Goal: Check status: Check status

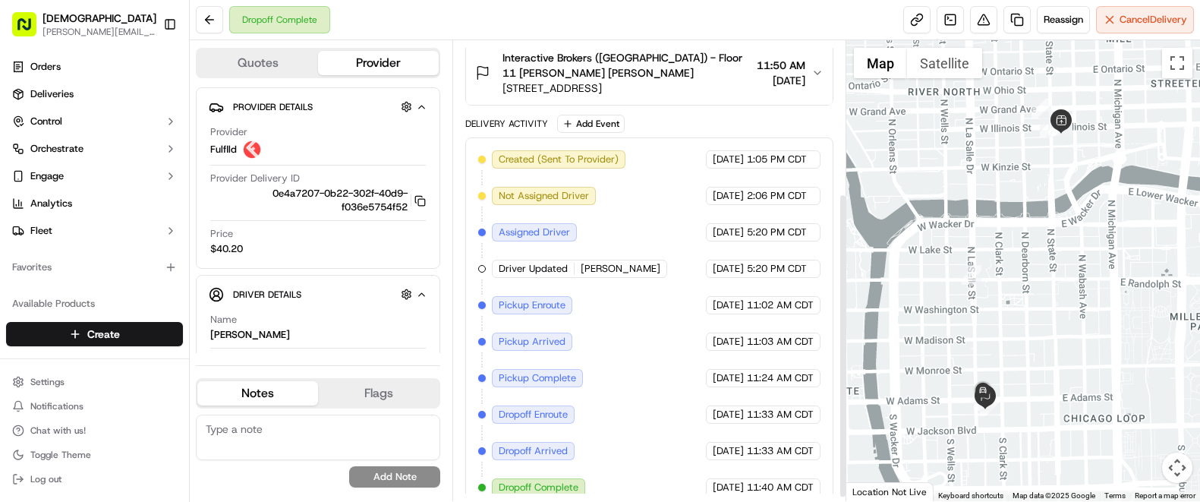
scroll to position [236, 0]
click at [718, 334] on span "09/10/2025" at bounding box center [728, 341] width 31 height 14
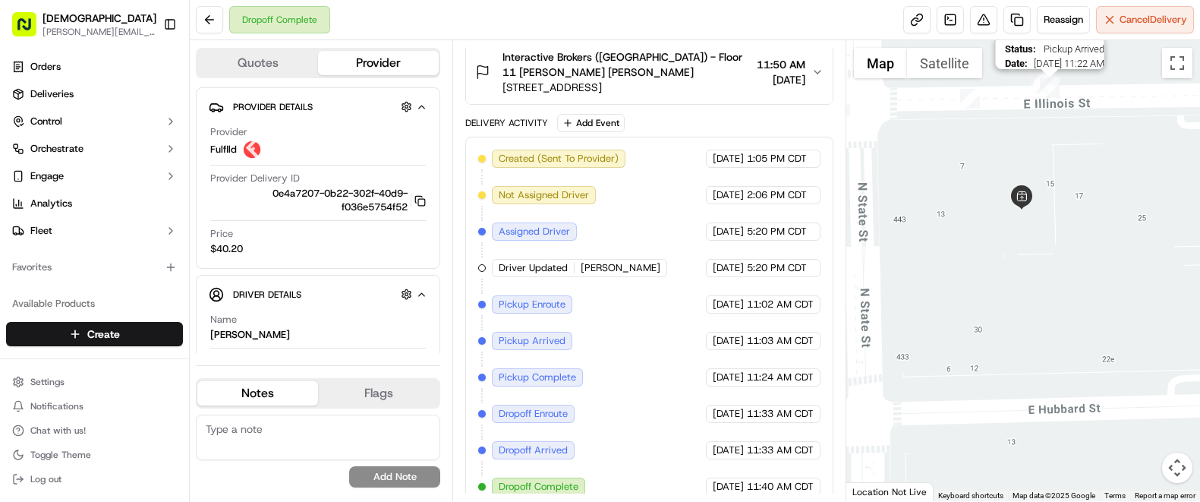
click at [1051, 93] on img "7" at bounding box center [1050, 87] width 20 height 20
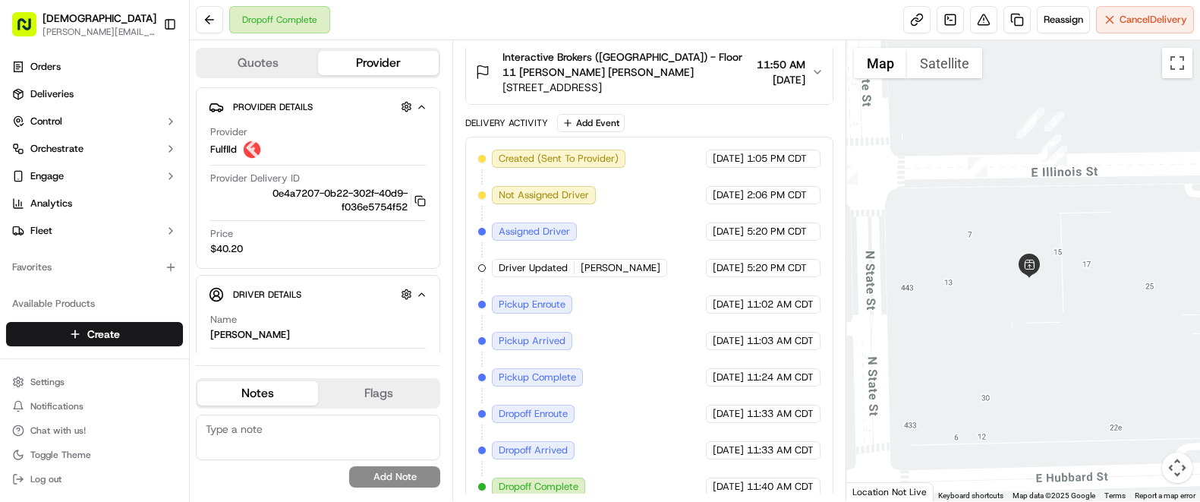
drag, startPoint x: 1071, startPoint y: 112, endPoint x: 1060, endPoint y: 167, distance: 55.8
click at [1079, 182] on div at bounding box center [1023, 270] width 354 height 461
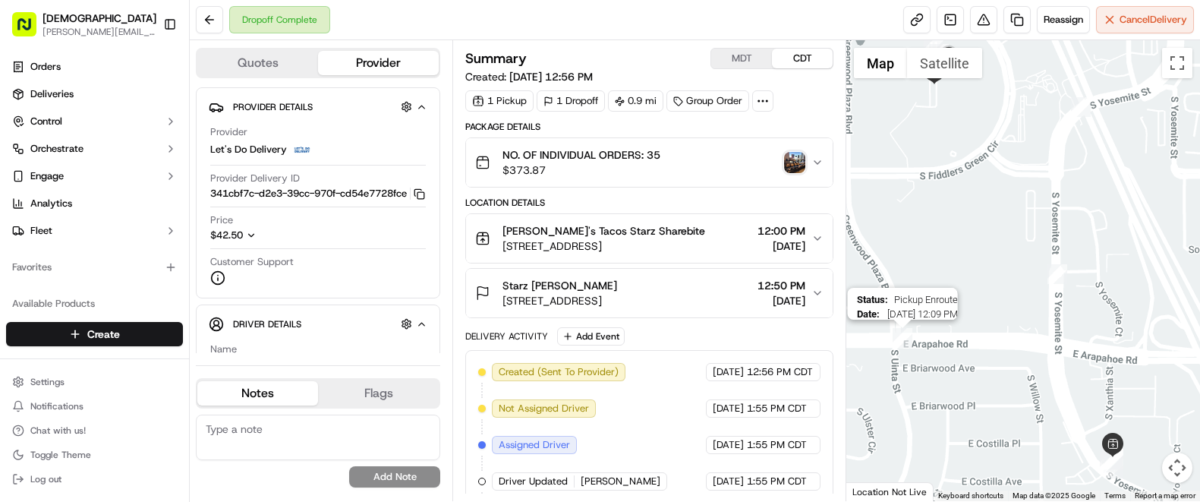
click at [903, 344] on img "3" at bounding box center [903, 338] width 20 height 20
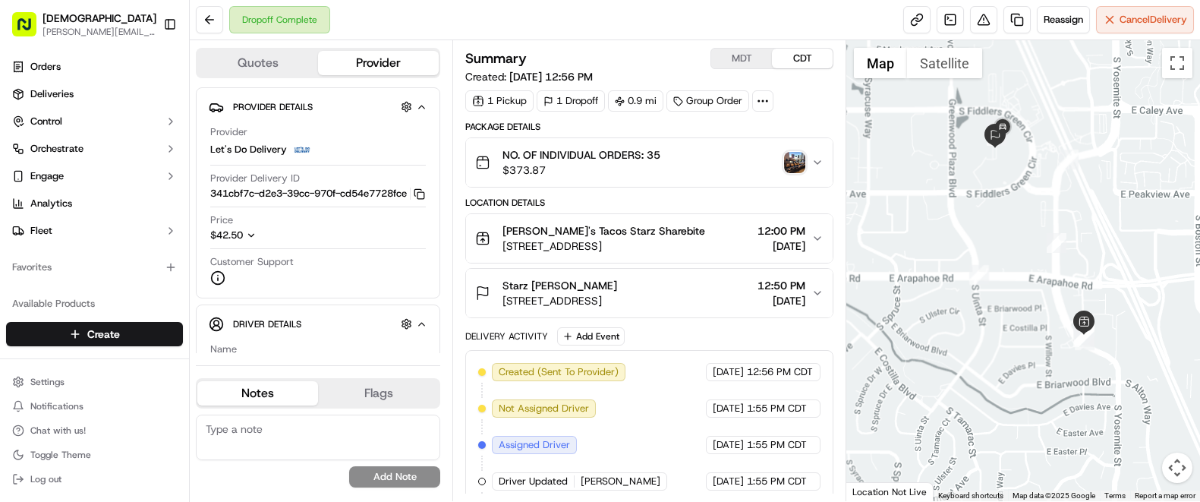
drag, startPoint x: 1115, startPoint y: 418, endPoint x: 1099, endPoint y: 362, distance: 58.4
click at [1099, 362] on div at bounding box center [1023, 270] width 354 height 461
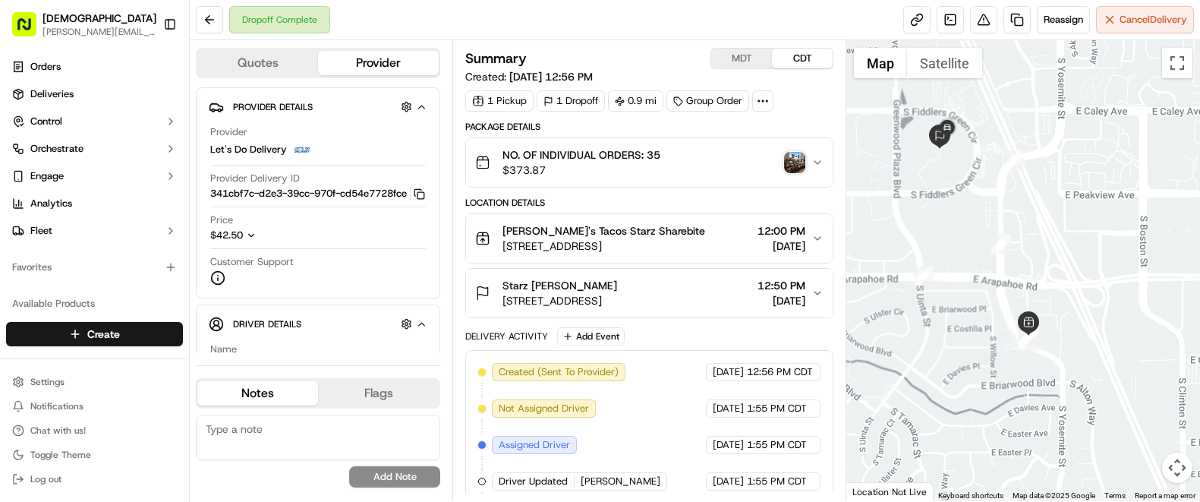
drag, startPoint x: 1136, startPoint y: 354, endPoint x: 1076, endPoint y: 353, distance: 60.0
click at [1076, 355] on div at bounding box center [1023, 270] width 354 height 461
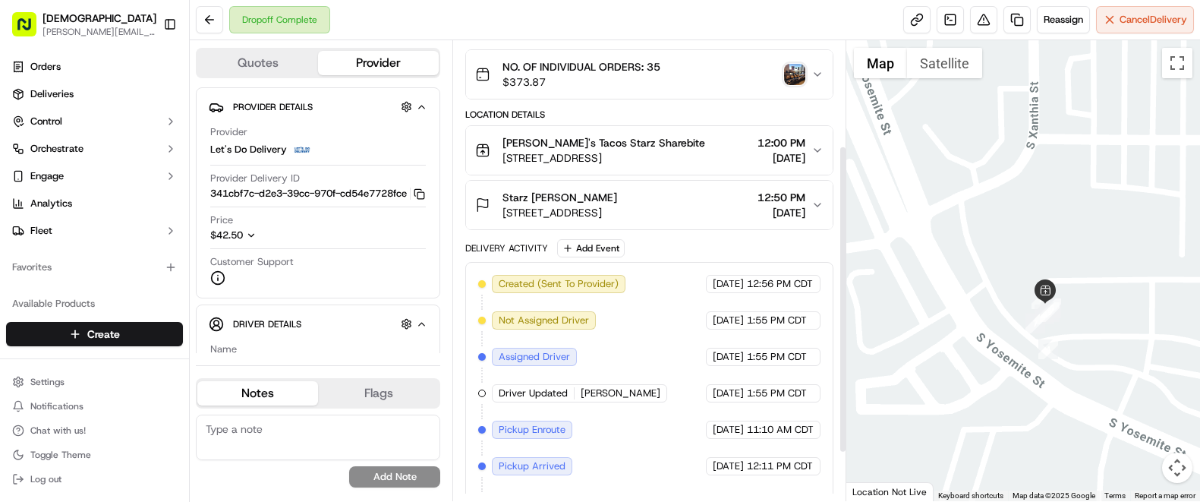
scroll to position [228, 0]
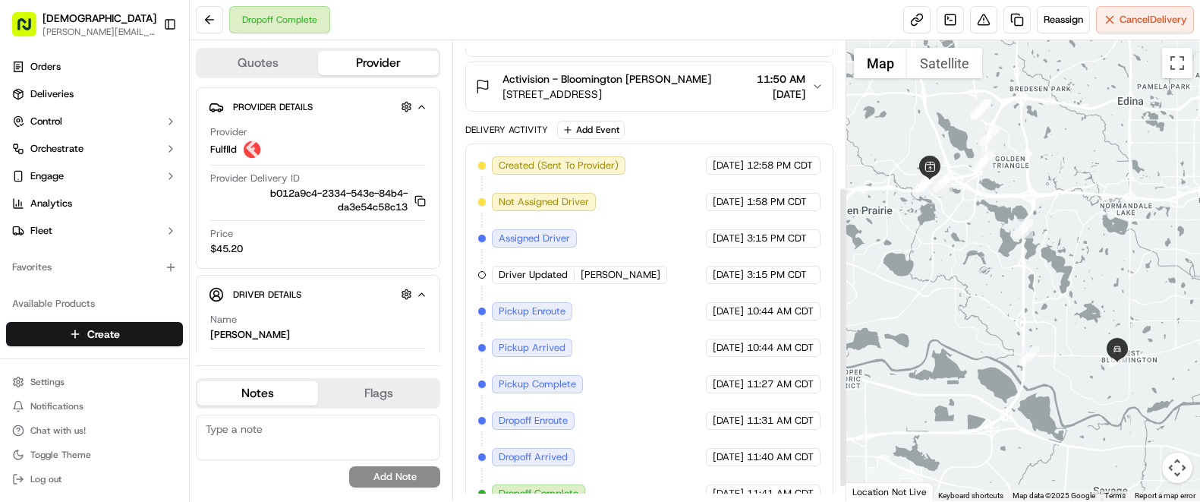
scroll to position [242, 0]
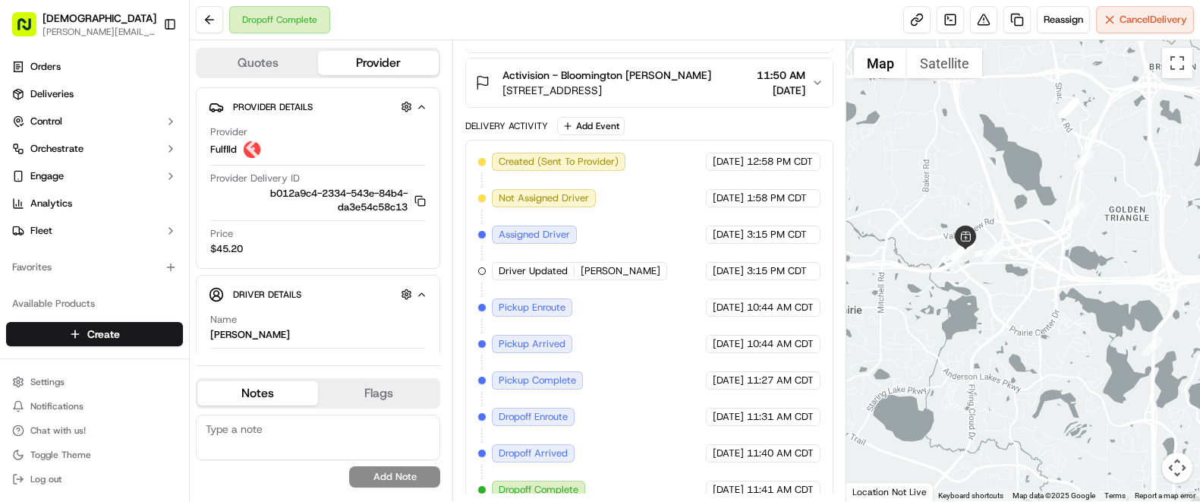
drag, startPoint x: 925, startPoint y: 236, endPoint x: 985, endPoint y: 287, distance: 78.6
click at [985, 290] on div at bounding box center [1023, 270] width 354 height 461
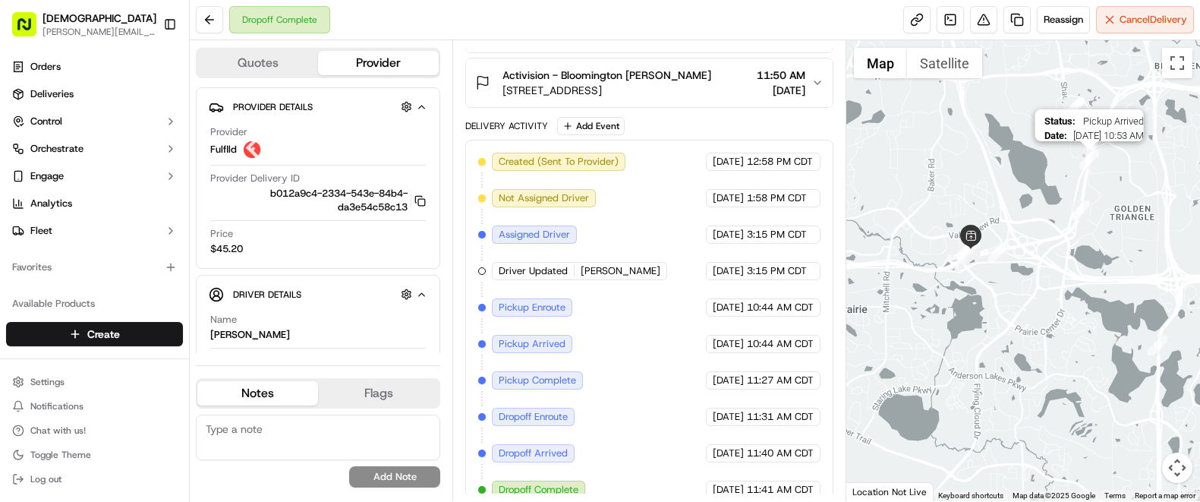
click at [1087, 164] on img "4" at bounding box center [1089, 160] width 20 height 20
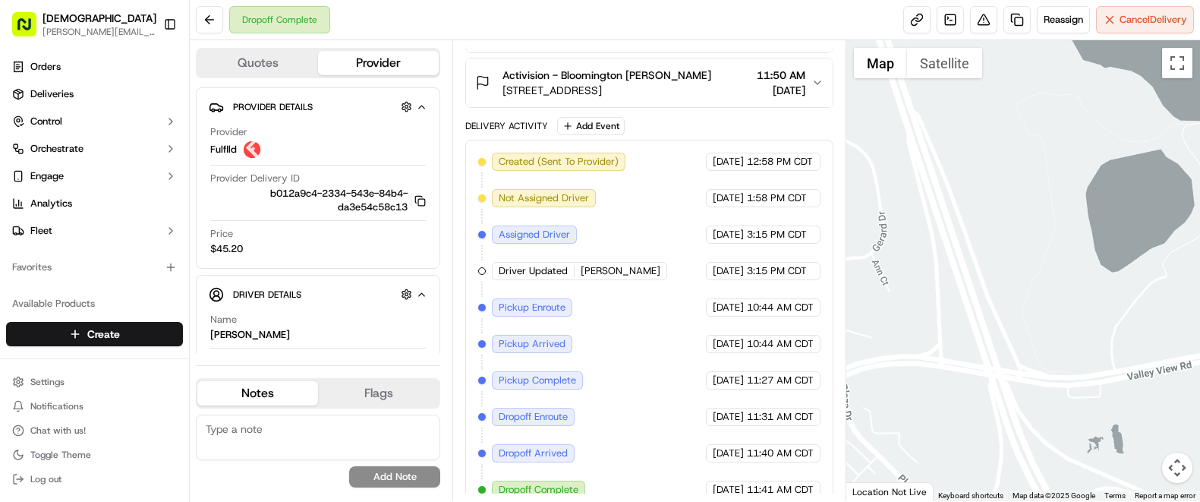
drag, startPoint x: 1079, startPoint y: 288, endPoint x: 871, endPoint y: 379, distance: 227.1
click at [869, 380] on div at bounding box center [1023, 270] width 354 height 461
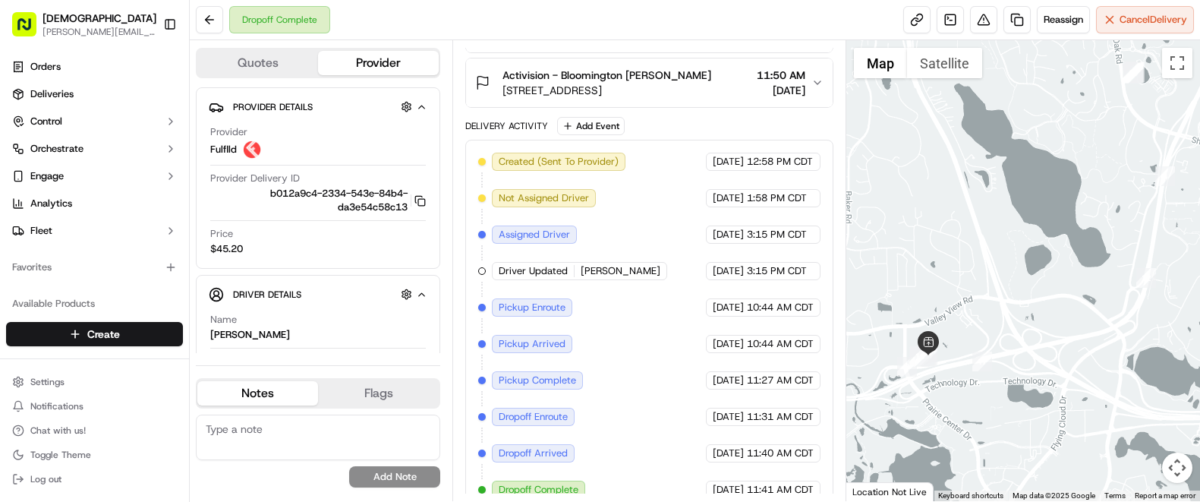
drag, startPoint x: 945, startPoint y: 391, endPoint x: 1022, endPoint y: 332, distance: 97.5
click at [1022, 332] on div at bounding box center [1023, 270] width 354 height 461
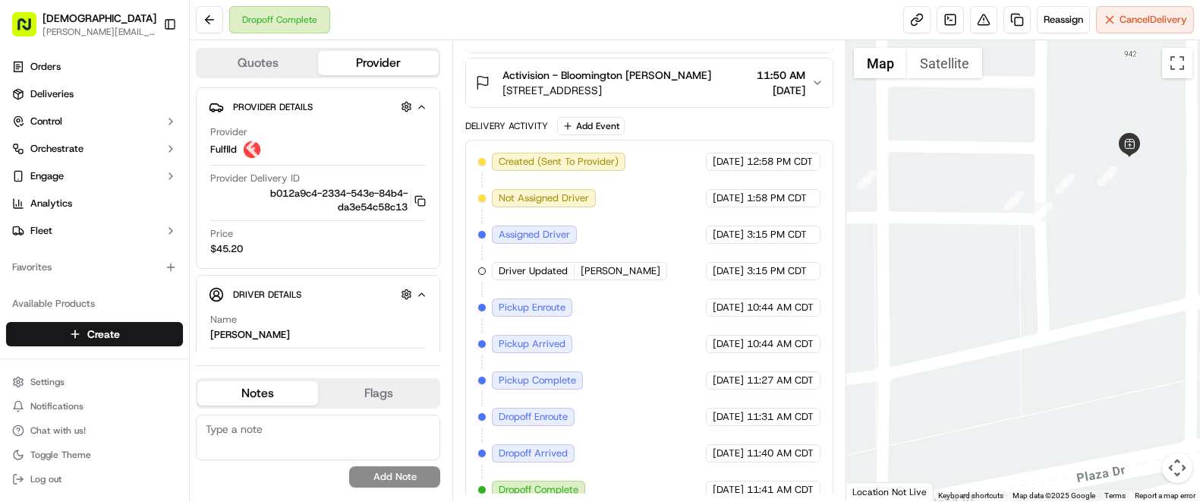
drag, startPoint x: 954, startPoint y: 202, endPoint x: 1082, endPoint y: 294, distance: 157.2
click at [1081, 297] on div at bounding box center [1023, 270] width 354 height 461
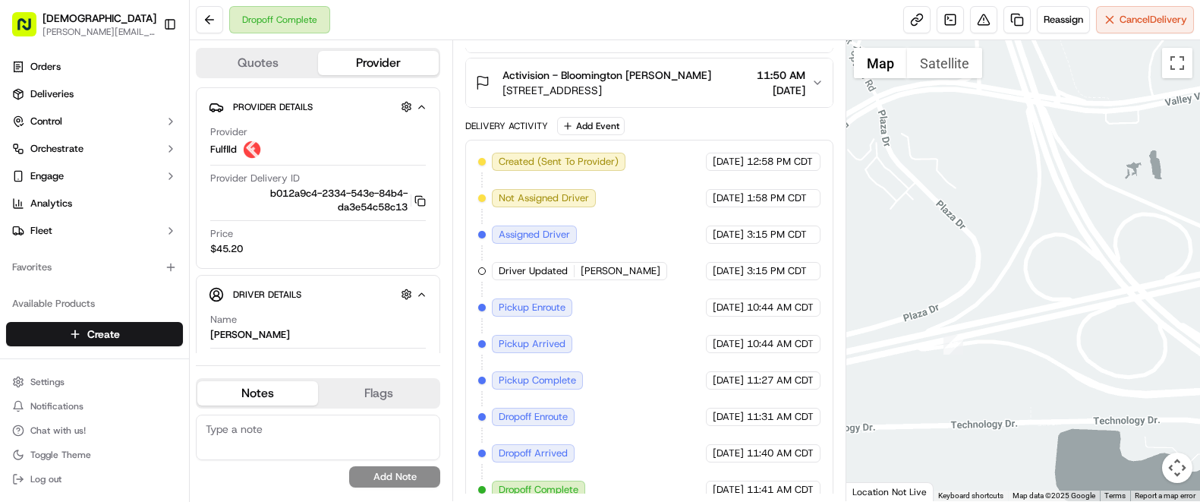
drag, startPoint x: 1112, startPoint y: 243, endPoint x: 754, endPoint y: 266, distance: 359.0
click at [754, 266] on div "Quotes Provider Provider Details Hidden ( 4 ) Provider Fulflld Provider Deliver…" at bounding box center [695, 270] width 1010 height 461
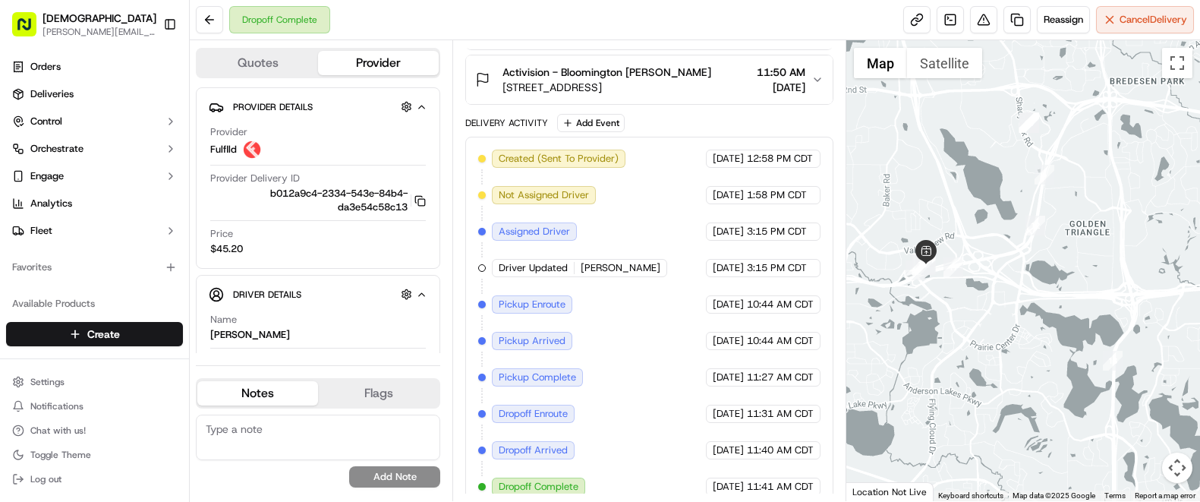
drag, startPoint x: 1061, startPoint y: 147, endPoint x: 1065, endPoint y: 233, distance: 85.9
click at [1076, 241] on div at bounding box center [1023, 270] width 354 height 461
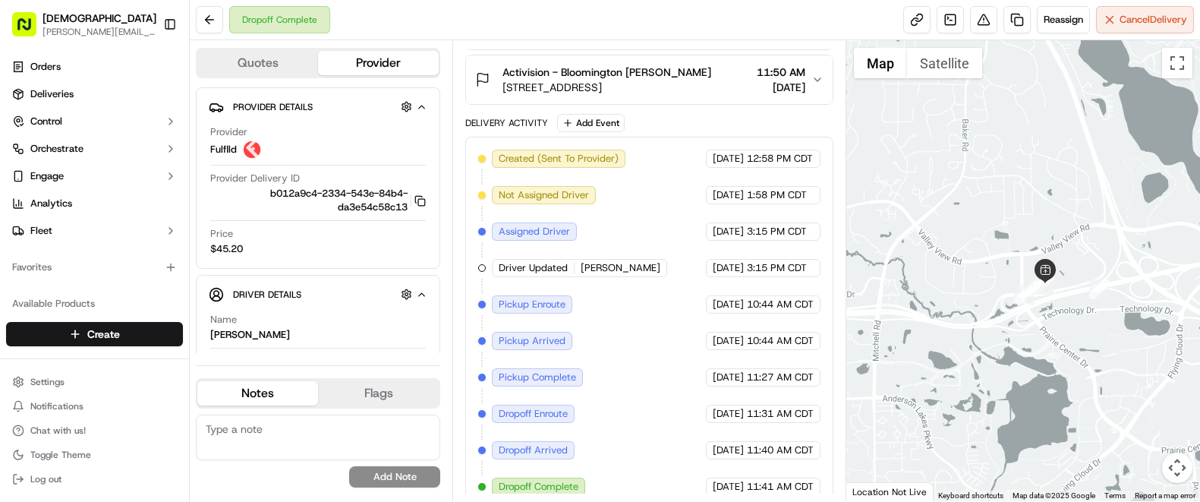
drag, startPoint x: 946, startPoint y: 237, endPoint x: 1091, endPoint y: 232, distance: 145.1
click at [1091, 232] on div at bounding box center [1023, 270] width 354 height 461
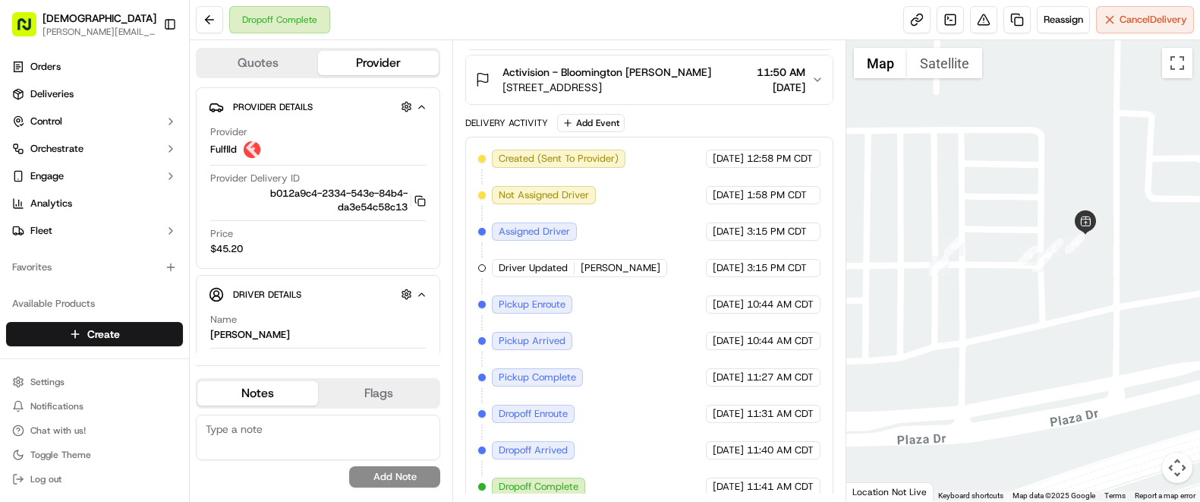
drag, startPoint x: 945, startPoint y: 306, endPoint x: 1082, endPoint y: 300, distance: 137.5
click at [1082, 300] on div at bounding box center [1023, 270] width 354 height 461
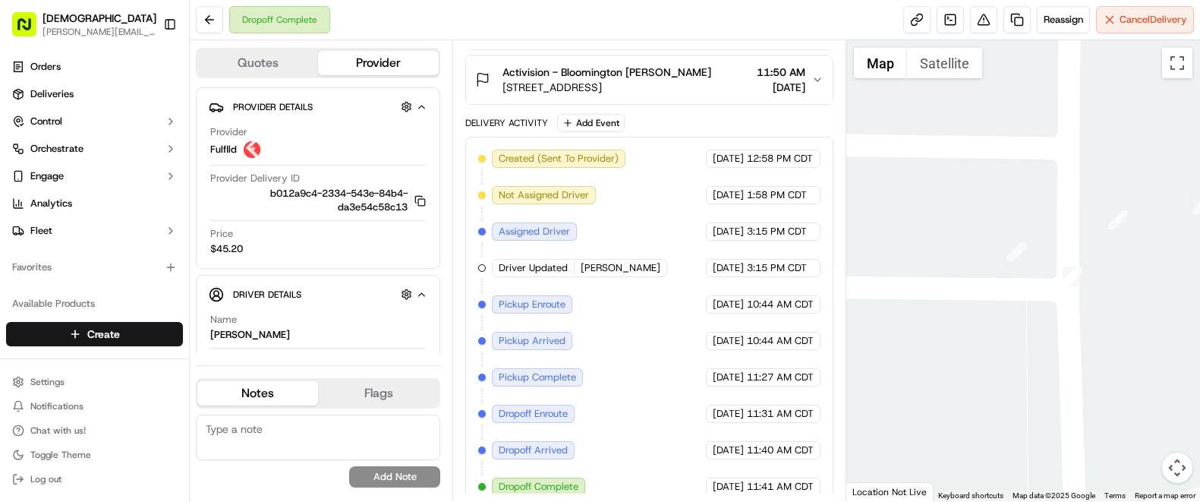
drag, startPoint x: 1010, startPoint y: 261, endPoint x: 835, endPoint y: 279, distance: 175.5
click at [836, 279] on div "Quotes Provider Provider Details Hidden ( 4 ) Provider Fulflld Provider Deliver…" at bounding box center [695, 270] width 1010 height 461
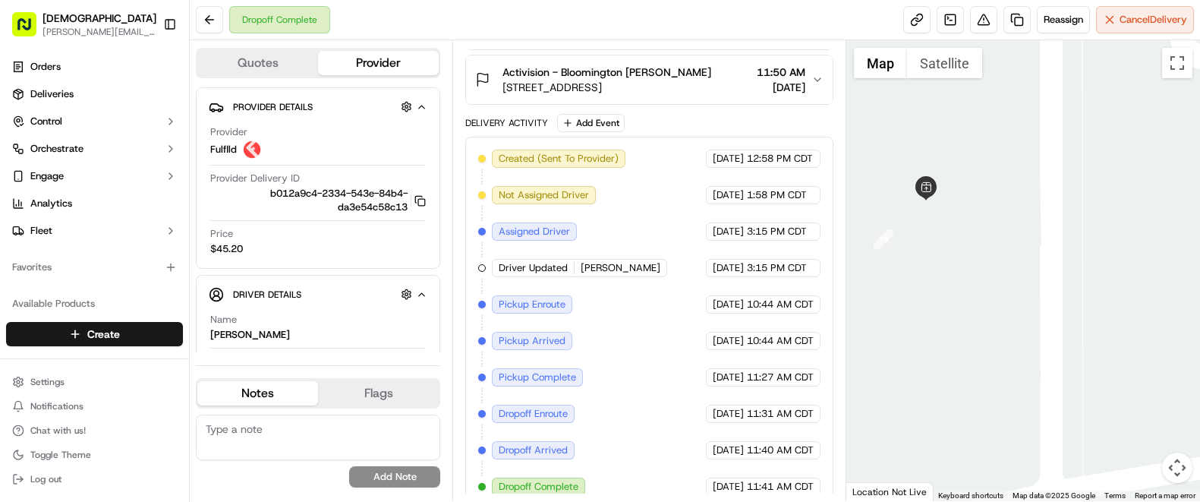
drag, startPoint x: 1142, startPoint y: 266, endPoint x: 855, endPoint y: 285, distance: 288.3
click at [833, 300] on div "Quotes Provider Provider Details Hidden ( 4 ) Provider Fulflld Provider Deliver…" at bounding box center [695, 270] width 1010 height 461
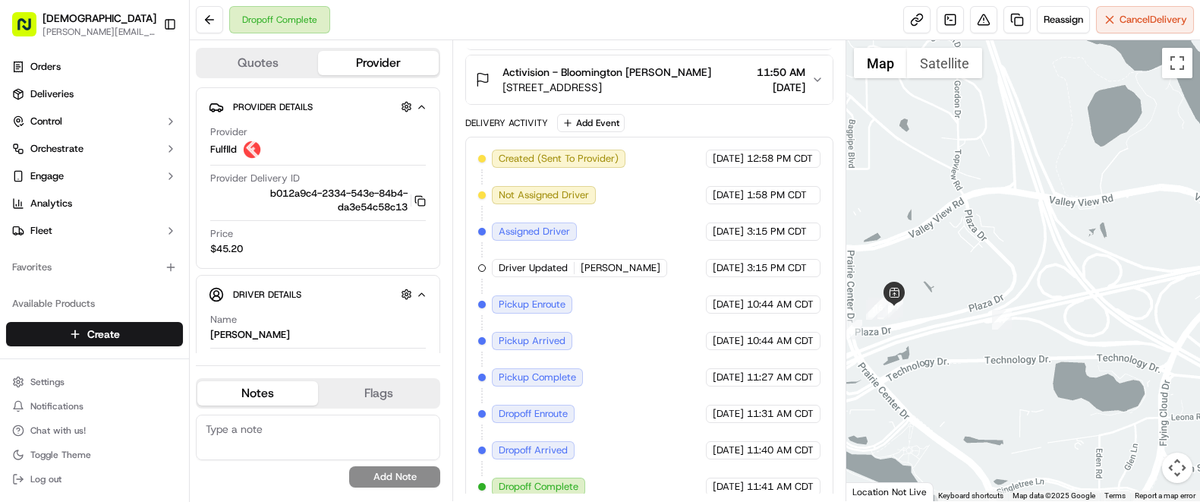
drag, startPoint x: 1140, startPoint y: 246, endPoint x: 962, endPoint y: 296, distance: 184.5
click at [964, 307] on div at bounding box center [1023, 270] width 354 height 461
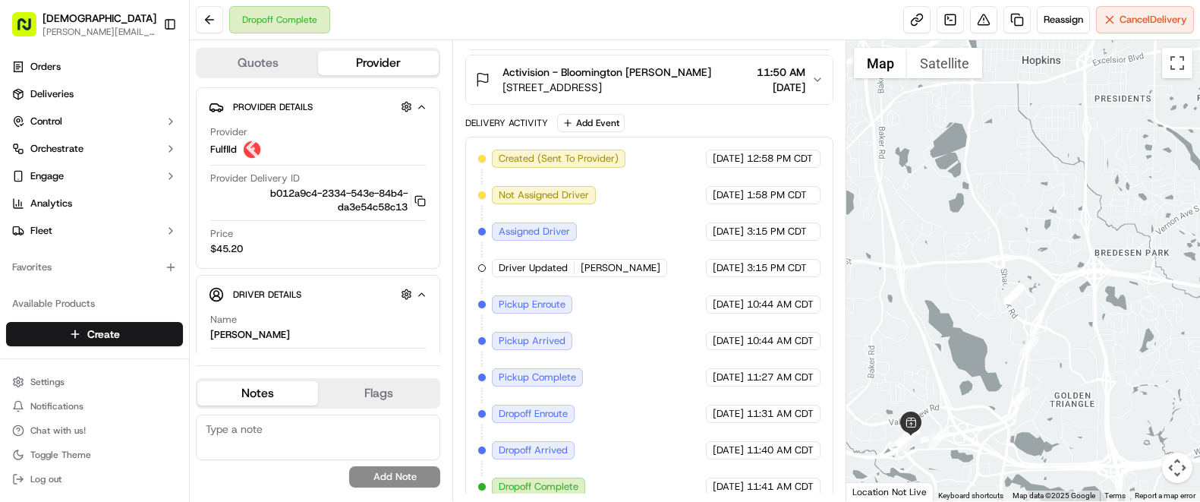
drag, startPoint x: 1141, startPoint y: 183, endPoint x: 1060, endPoint y: 357, distance: 191.5
click at [1060, 358] on div at bounding box center [1023, 270] width 354 height 461
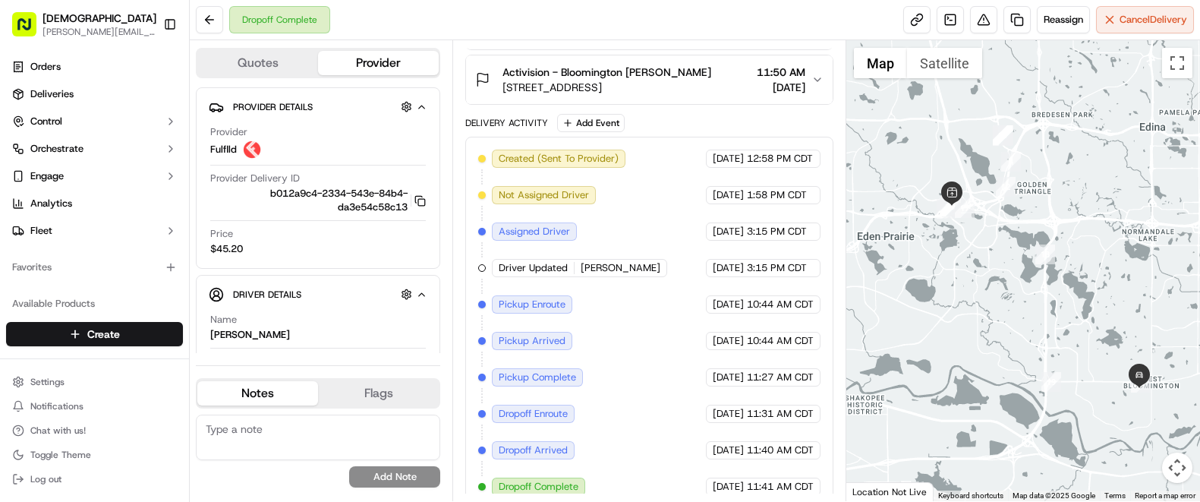
drag, startPoint x: 1095, startPoint y: 341, endPoint x: 1062, endPoint y: 137, distance: 206.2
click at [1062, 137] on div at bounding box center [1023, 270] width 354 height 461
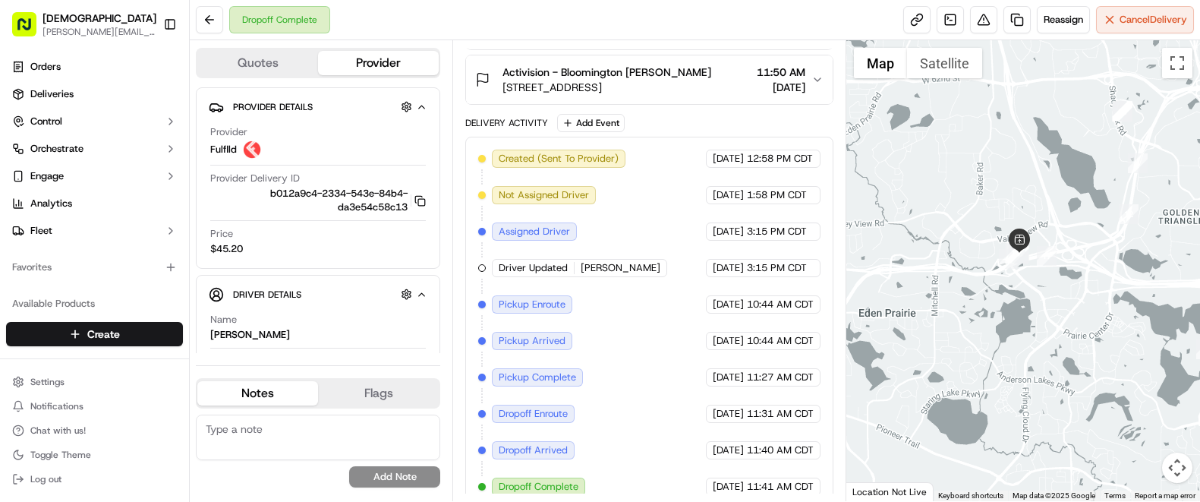
drag, startPoint x: 931, startPoint y: 313, endPoint x: 1081, endPoint y: 293, distance: 151.6
click at [1081, 293] on div at bounding box center [1023, 270] width 354 height 461
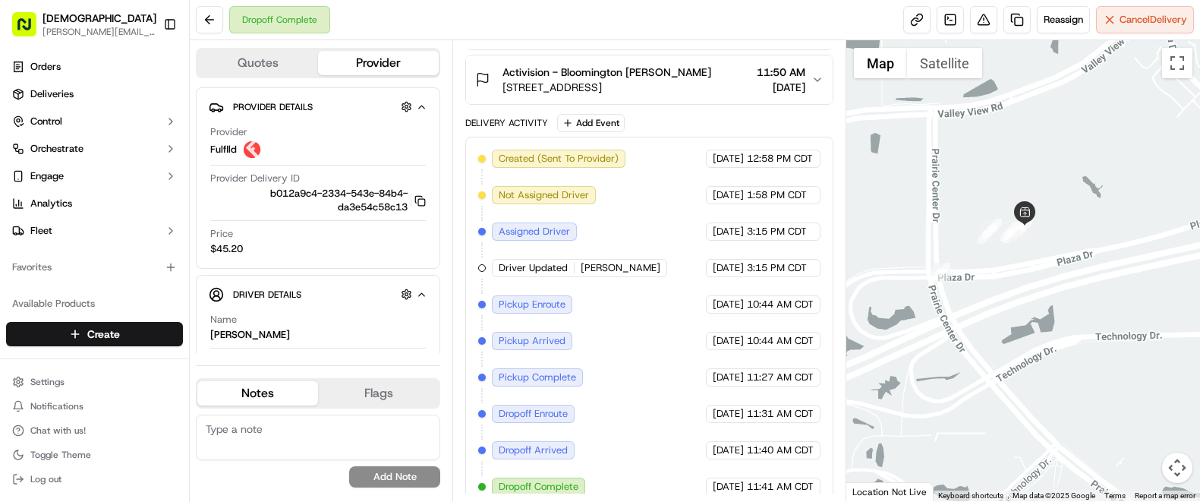
drag, startPoint x: 918, startPoint y: 208, endPoint x: 1025, endPoint y: 248, distance: 115.0
click at [1029, 267] on div at bounding box center [1023, 270] width 354 height 461
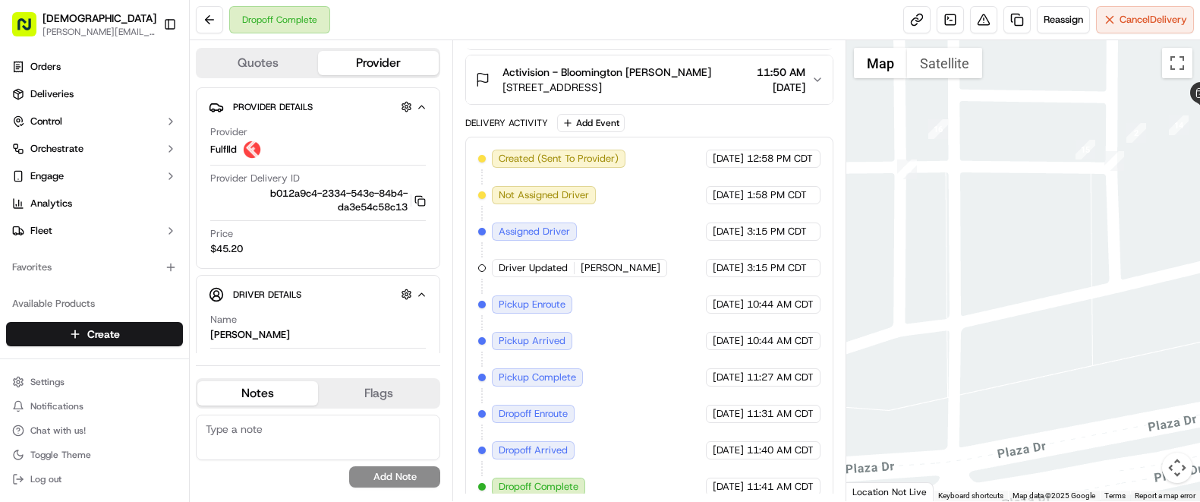
drag, startPoint x: 1001, startPoint y: 224, endPoint x: 898, endPoint y: 189, distance: 109.0
click at [1133, 201] on div at bounding box center [1023, 270] width 354 height 461
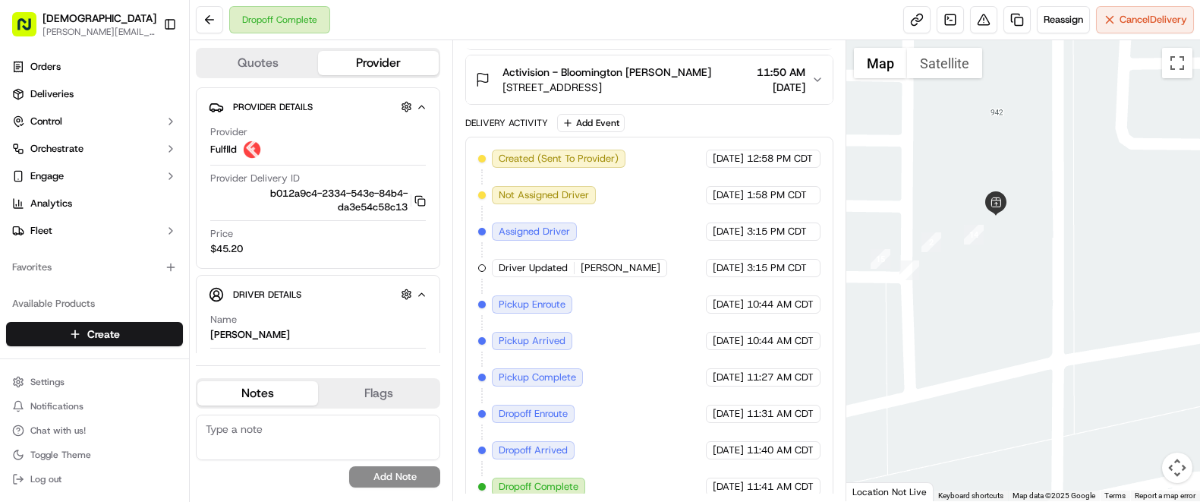
drag, startPoint x: 904, startPoint y: 185, endPoint x: 1165, endPoint y: 283, distance: 278.9
click at [1199, 292] on html "Sharebite [PERSON_NAME][EMAIL_ADDRESS][DOMAIN_NAME] Toggle Sidebar Orders Deliv…" at bounding box center [600, 251] width 1200 height 502
